Goal: Task Accomplishment & Management: Use online tool/utility

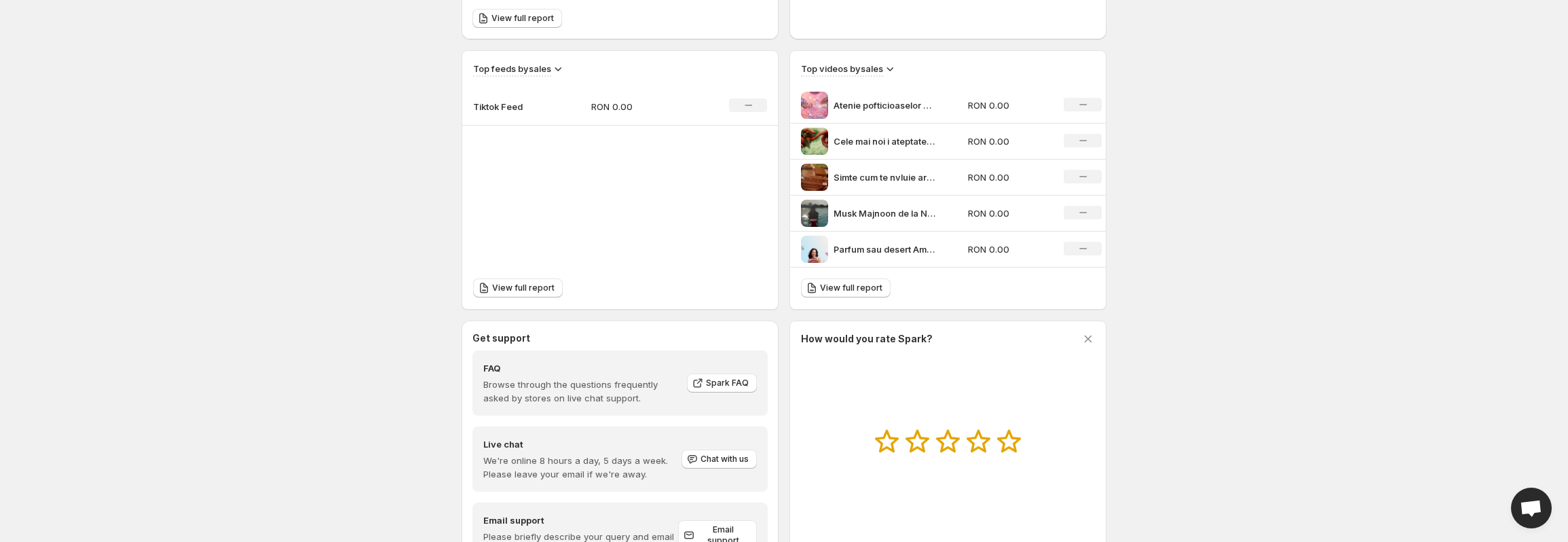
scroll to position [499, 0]
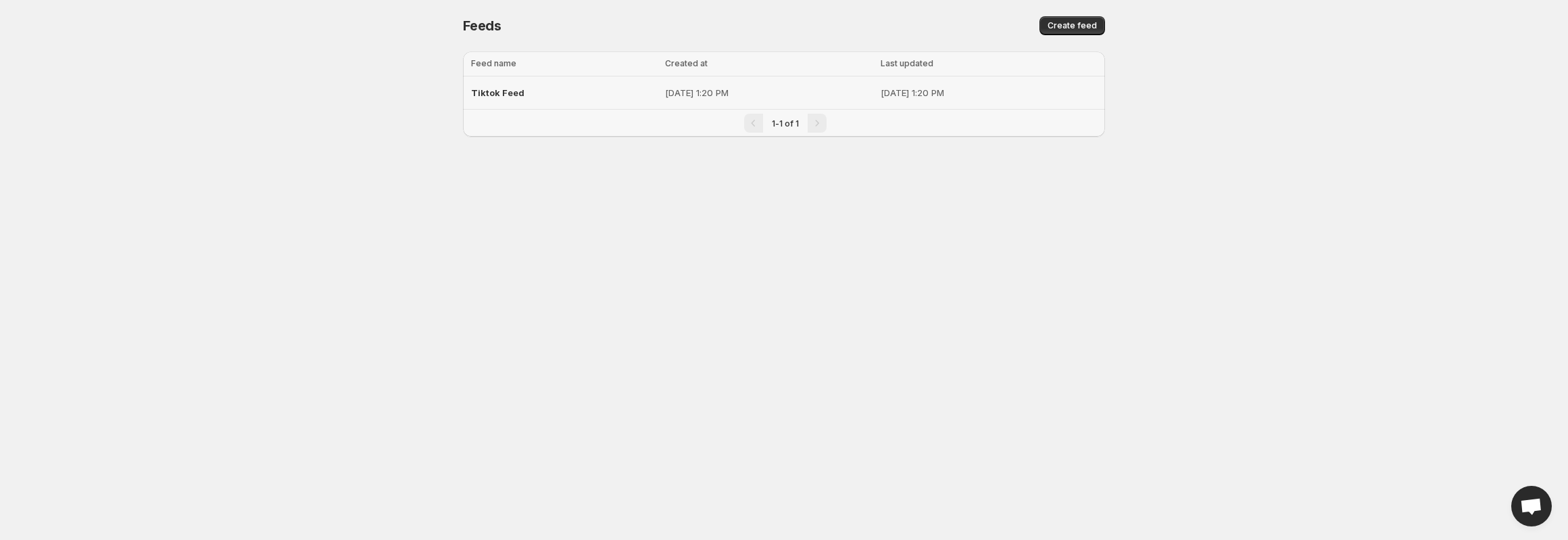
click at [494, 89] on span "Tiktok Feed" at bounding box center [498, 92] width 53 height 10
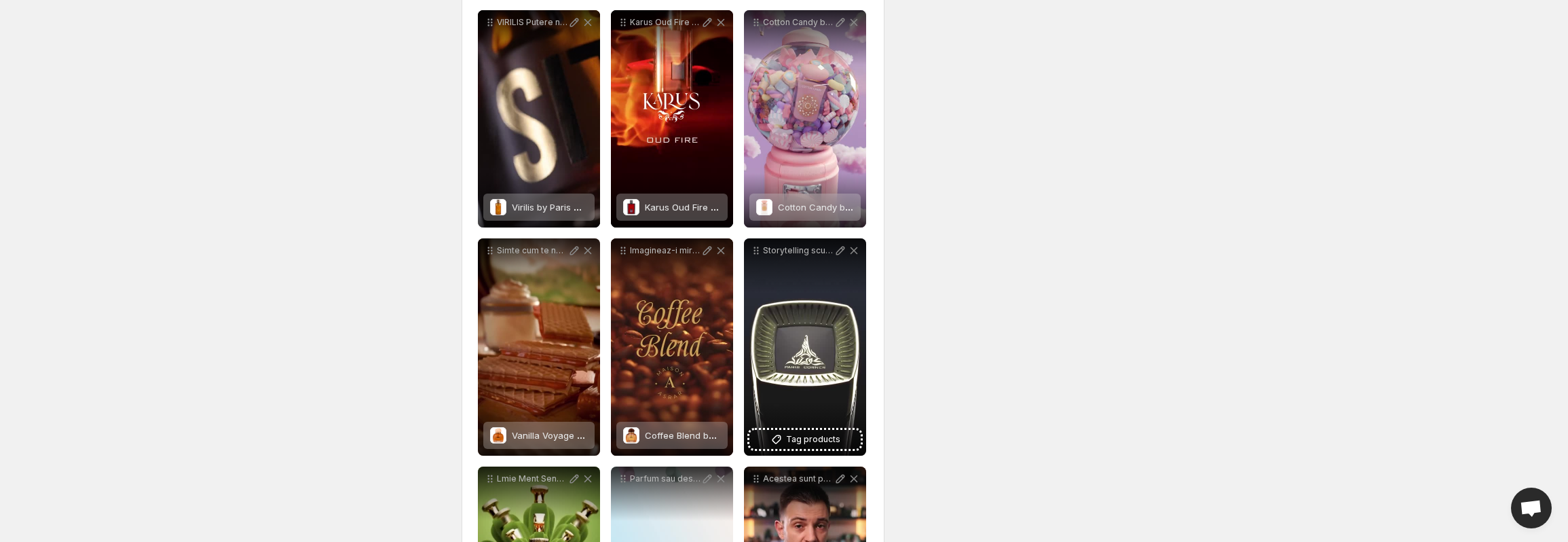
scroll to position [651, 0]
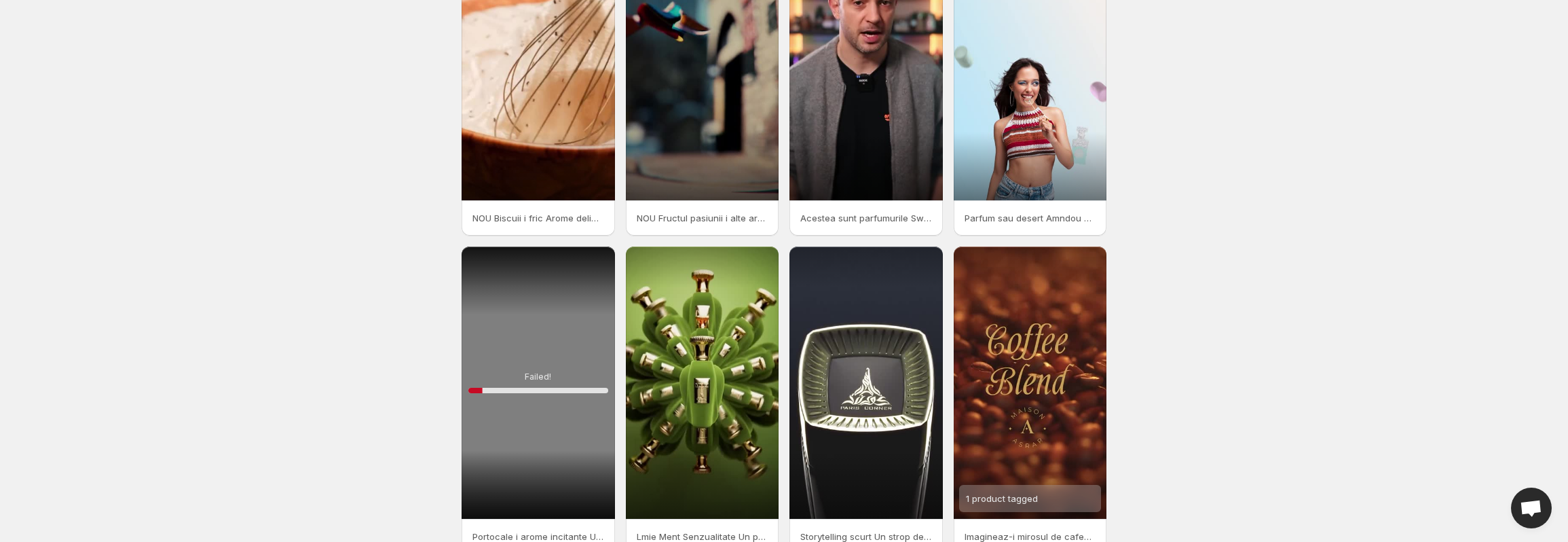
scroll to position [198, 0]
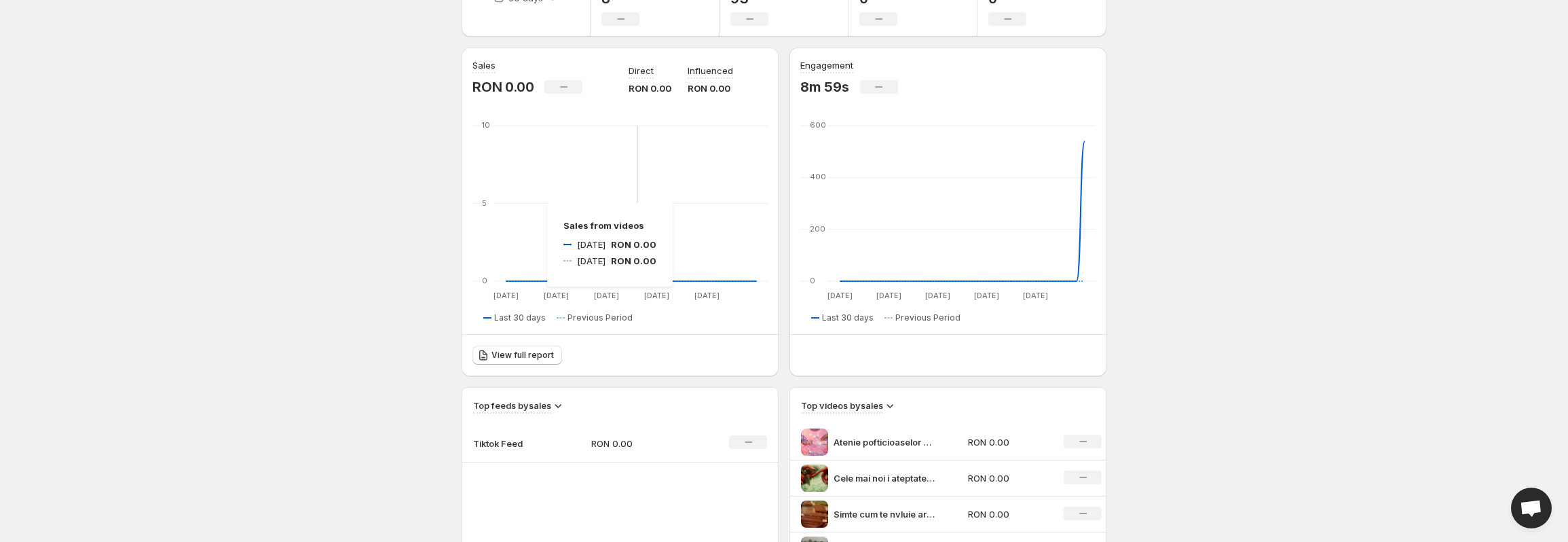
scroll to position [68, 0]
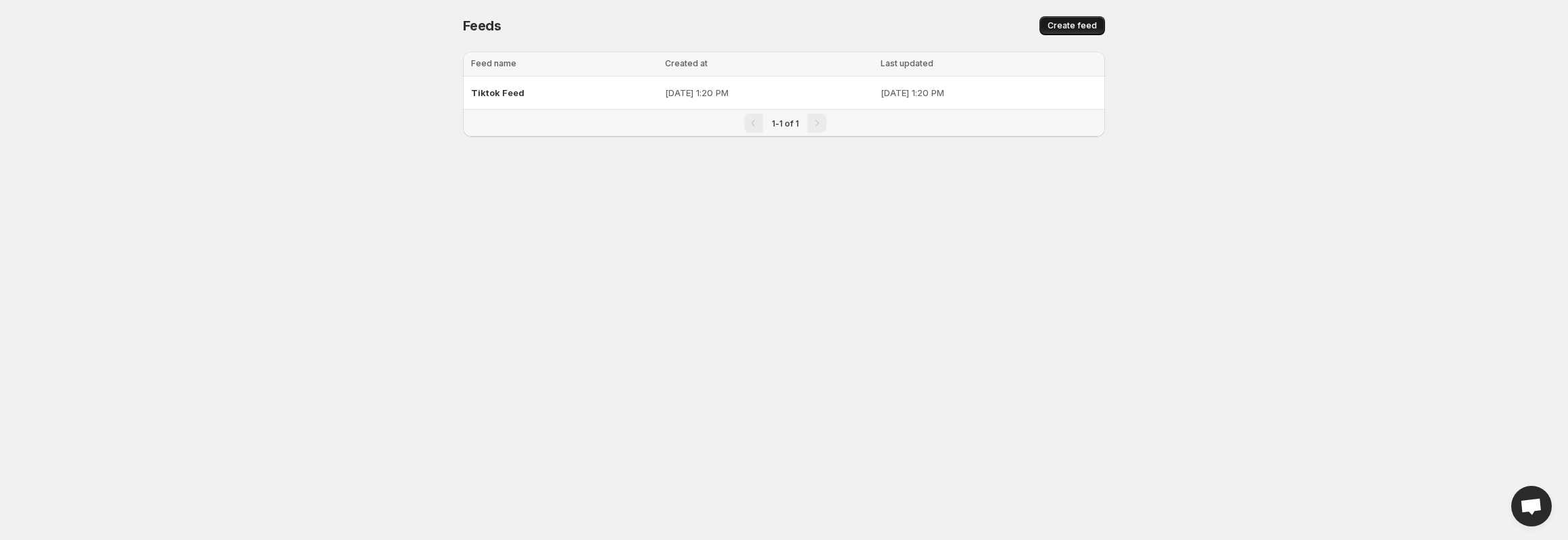
click at [1067, 23] on span "Create feed" at bounding box center [1072, 25] width 50 height 10
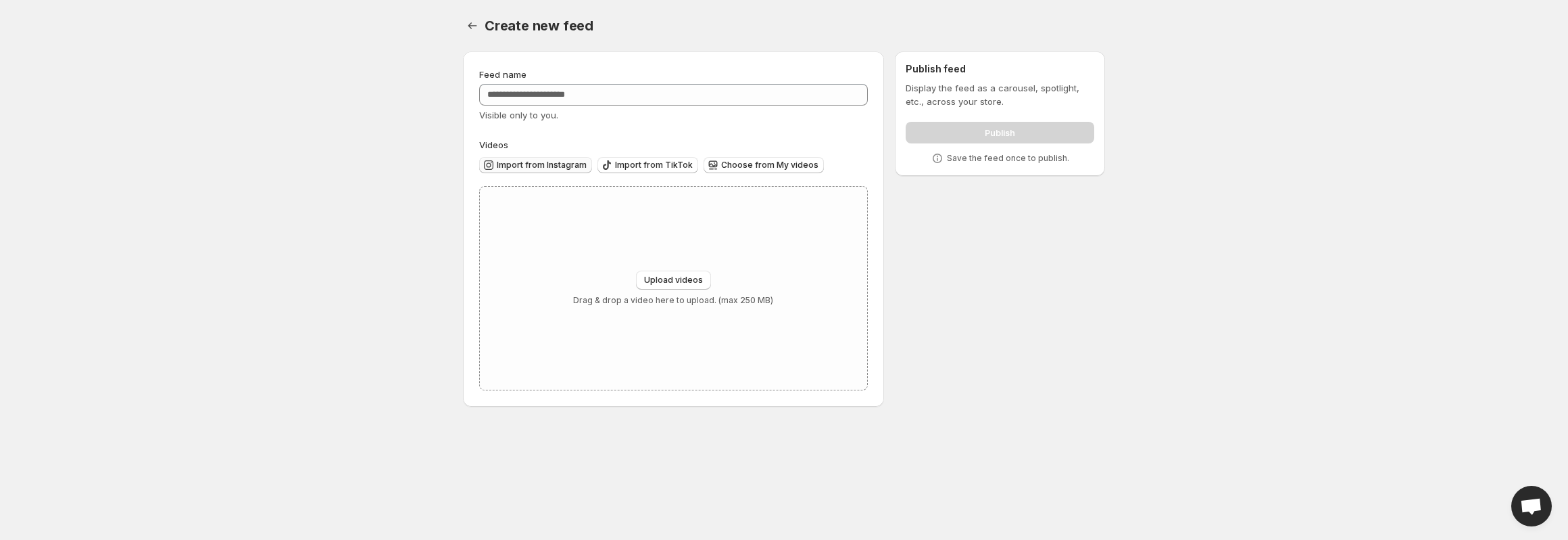
click at [526, 164] on span "Import from Instagram" at bounding box center [542, 164] width 90 height 10
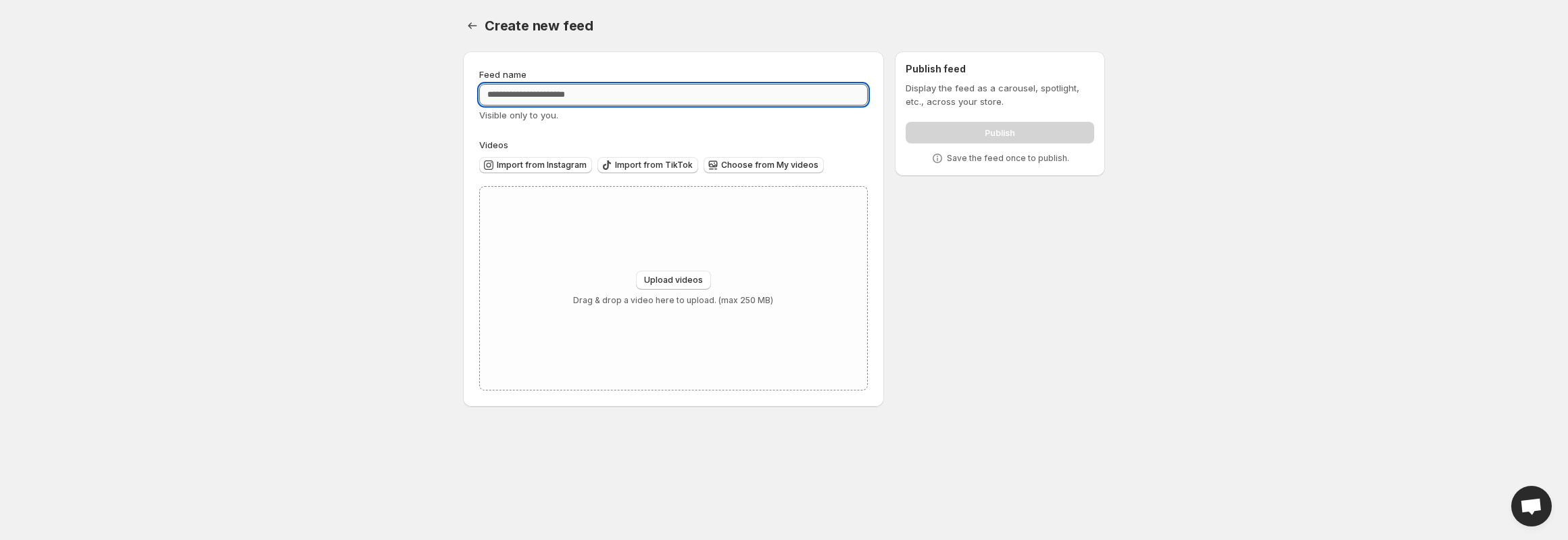
click at [603, 94] on input "Feed name" at bounding box center [673, 94] width 389 height 22
click at [557, 166] on span "Import from Instagram" at bounding box center [542, 164] width 90 height 10
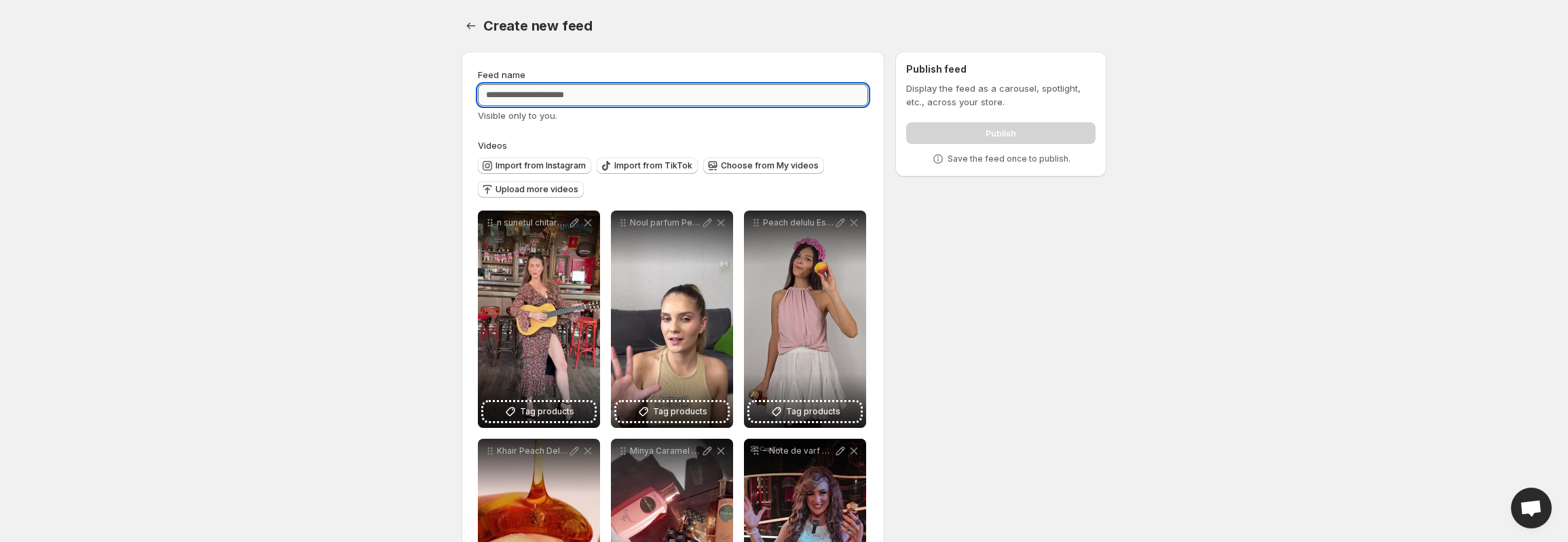
click at [574, 92] on input "Feed name" at bounding box center [673, 95] width 391 height 22
type input "**********"
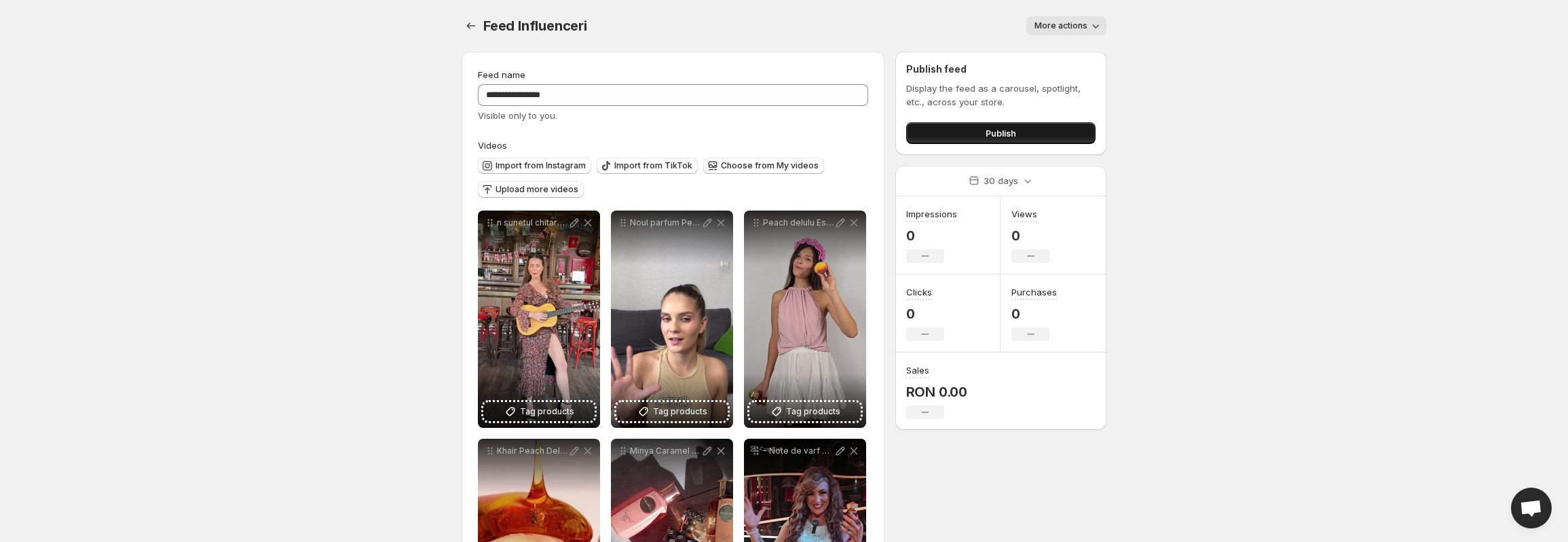
click at [987, 137] on span "Publish" at bounding box center [1001, 133] width 31 height 13
click at [302, 130] on body "**********" at bounding box center [784, 271] width 1568 height 542
click at [471, 28] on icon "Settings" at bounding box center [471, 25] width 13 height 13
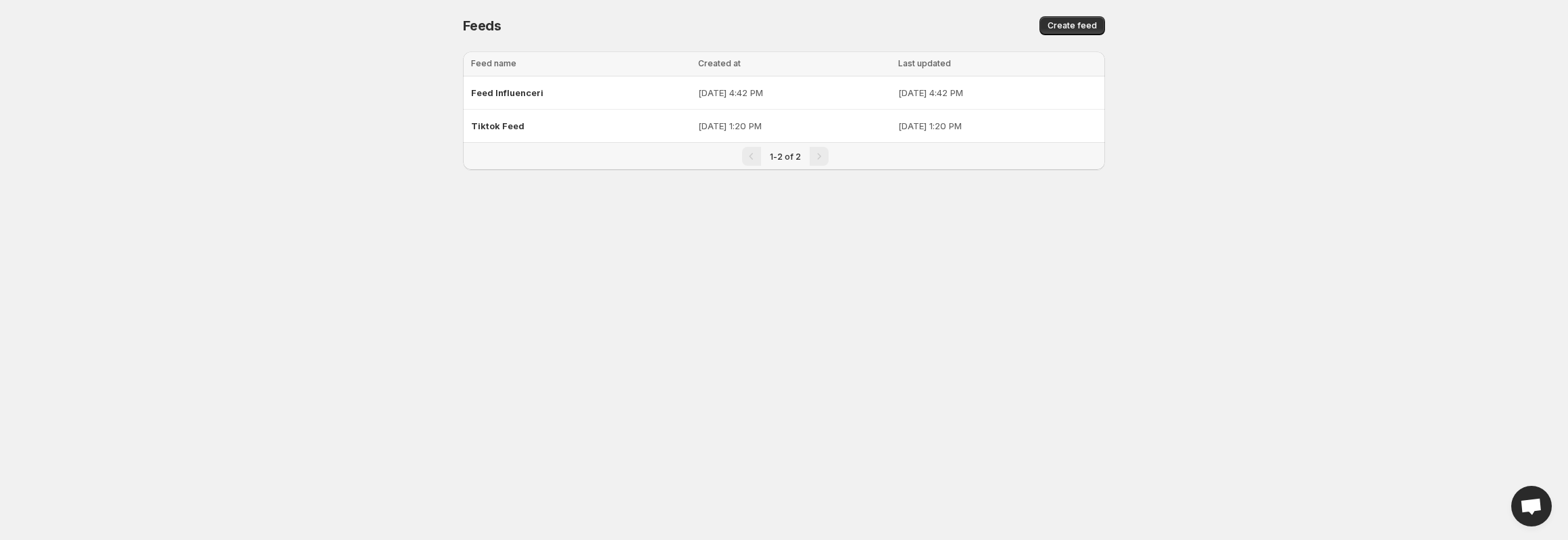
drag, startPoint x: 422, startPoint y: 163, endPoint x: 377, endPoint y: 173, distance: 46.1
click at [419, 166] on body "Home Feeds Videos Subscription Settings Feeds. This page is ready Feeds Create …" at bounding box center [784, 270] width 1568 height 540
